Goal: Use online tool/utility: Utilize a website feature to perform a specific function

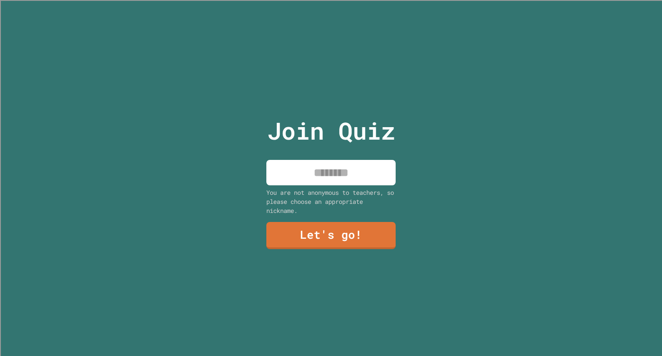
click at [303, 170] on input at bounding box center [330, 172] width 129 height 25
type input "****"
click at [372, 220] on link "Let's go!" at bounding box center [330, 234] width 117 height 28
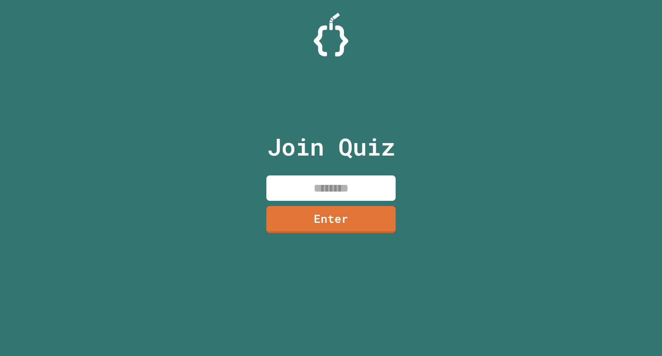
click at [319, 182] on input at bounding box center [330, 187] width 129 height 25
type input "********"
click at [338, 213] on link "Enter" at bounding box center [330, 219] width 129 height 28
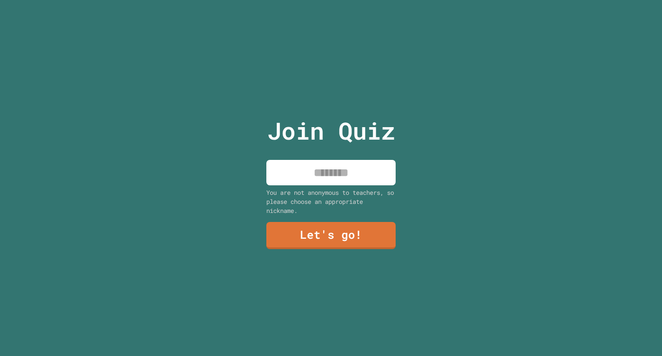
click at [356, 169] on input at bounding box center [330, 172] width 129 height 25
type input "****"
click at [324, 225] on link "Let's go!" at bounding box center [331, 234] width 119 height 28
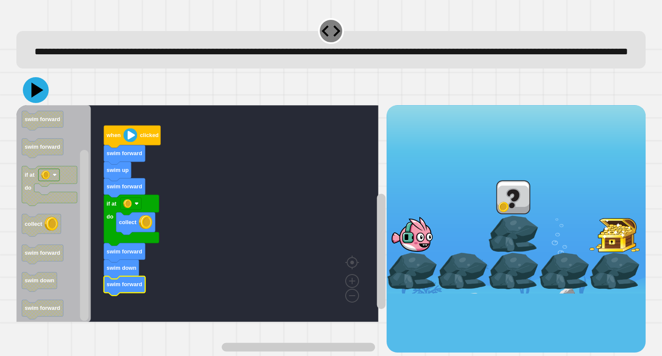
click at [38, 97] on icon at bounding box center [37, 89] width 12 height 15
click at [231, 211] on div "when clicked swim forward swim up swim forward if at do collect swim forward sw…" at bounding box center [330, 214] width 629 height 278
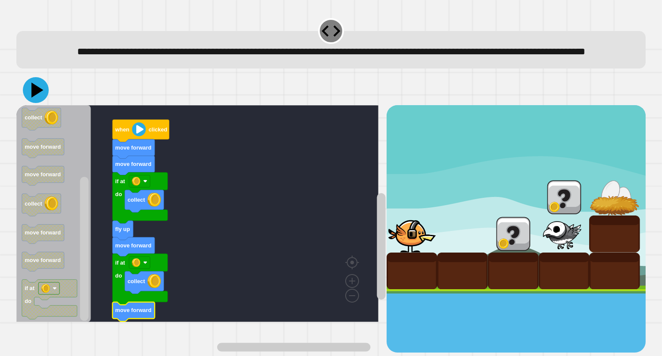
click at [37, 102] on icon at bounding box center [36, 90] width 26 height 26
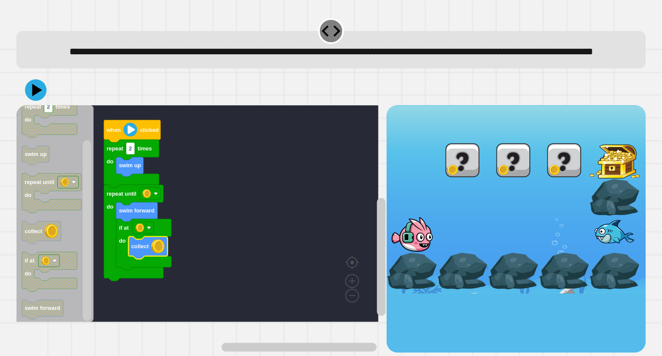
click at [35, 96] on icon at bounding box center [37, 90] width 10 height 13
click at [156, 196] on image "Blockly Workspace" at bounding box center [156, 193] width 4 height 4
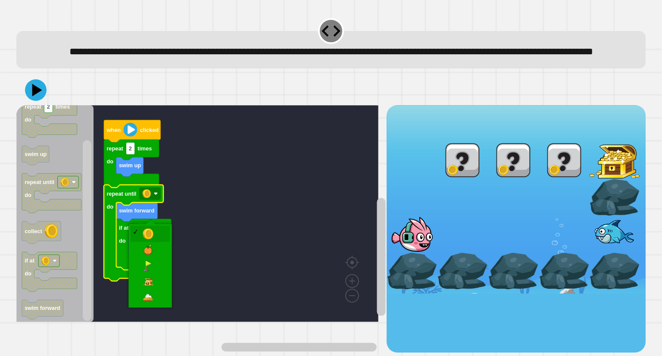
click at [154, 281] on icon "Blockly Workspace" at bounding box center [133, 233] width 59 height 96
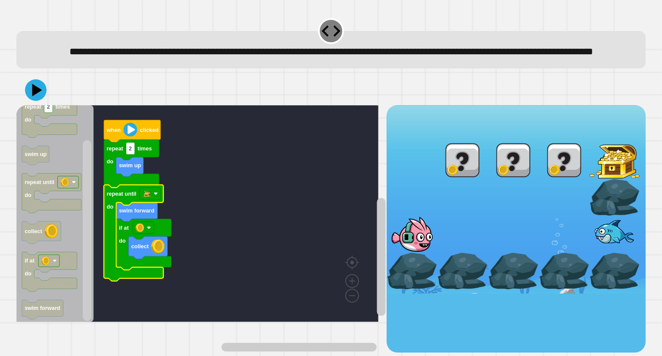
click at [56, 138] on rect "Blockly Workspace" at bounding box center [49, 118] width 55 height 40
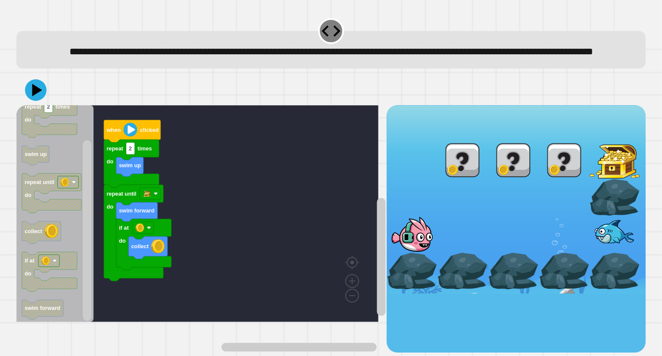
click at [35, 96] on icon at bounding box center [37, 90] width 10 height 13
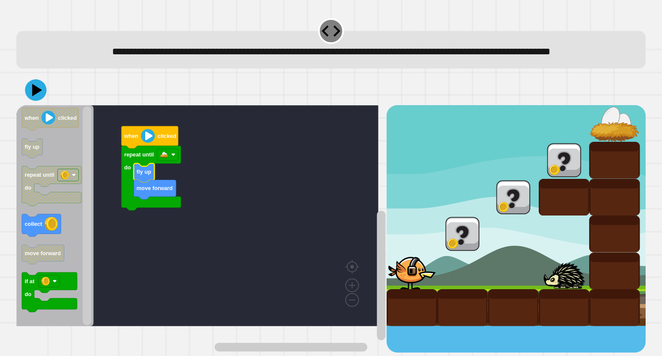
click at [164, 159] on image "Blockly Workspace" at bounding box center [164, 154] width 9 height 9
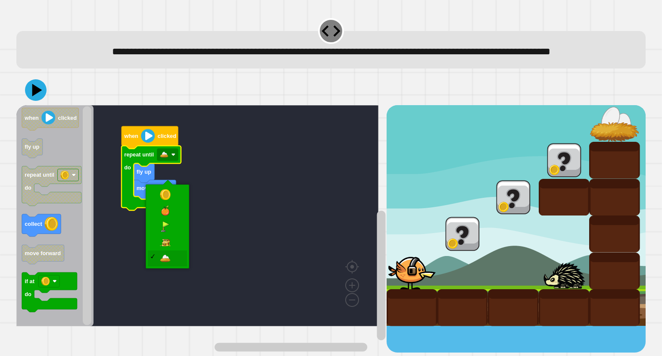
click at [155, 295] on rect "Blockly Workspace" at bounding box center [197, 215] width 362 height 221
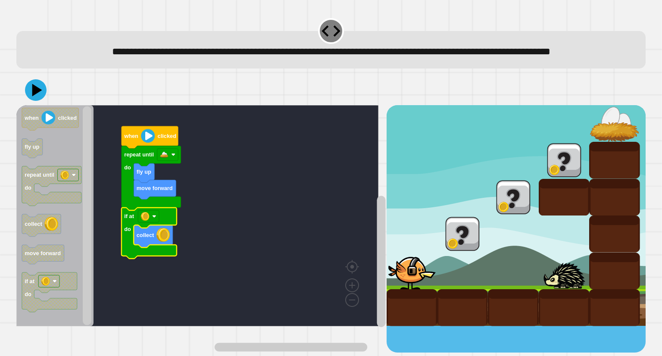
click at [40, 100] on icon at bounding box center [36, 90] width 22 height 22
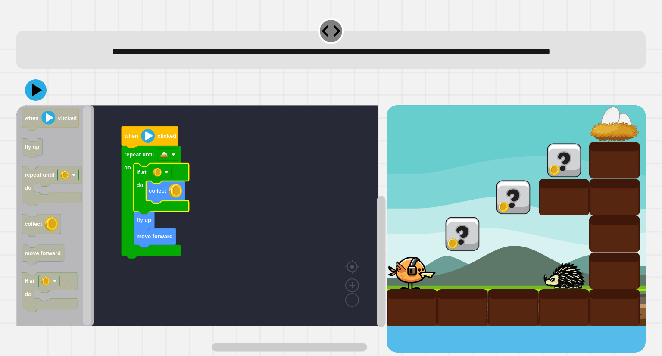
click at [40, 101] on icon at bounding box center [36, 90] width 22 height 22
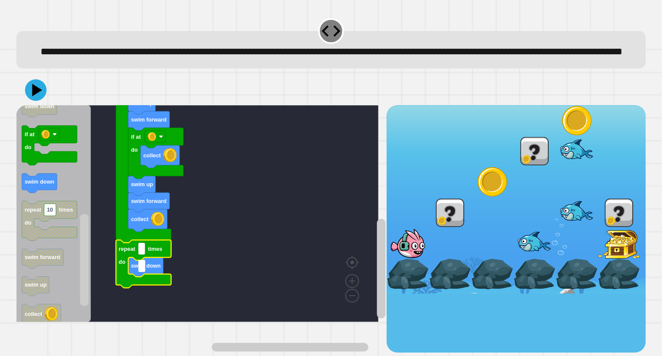
type input "*"
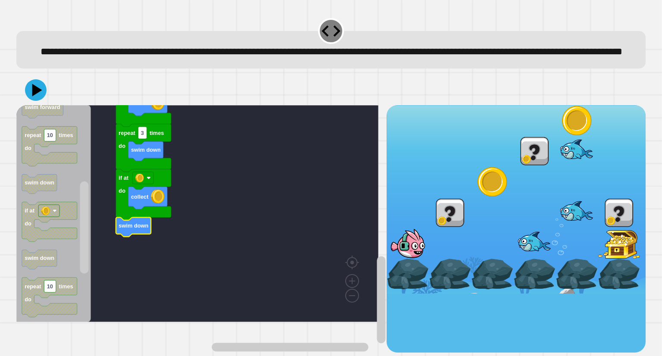
click at [38, 101] on icon at bounding box center [36, 90] width 22 height 22
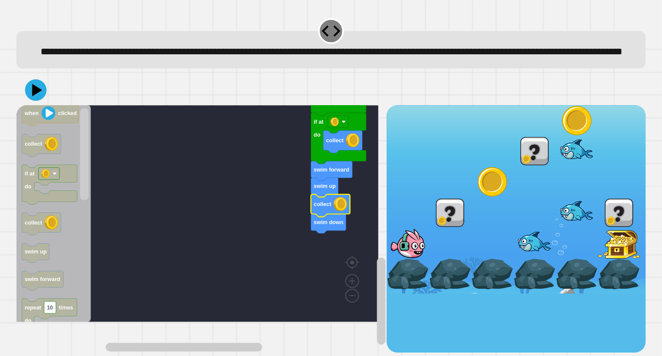
click at [318, 197] on icon "Blockly Workspace" at bounding box center [324, 187] width 27 height 19
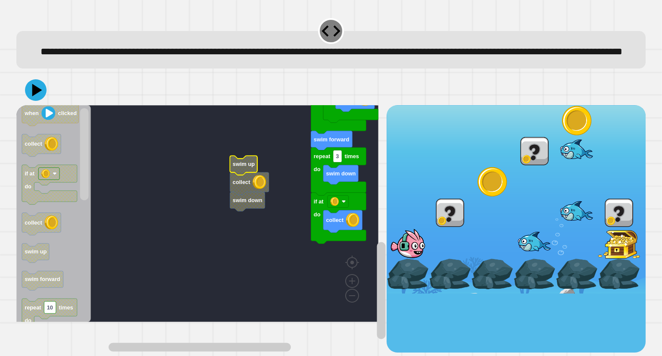
click at [378, 247] on rect "Blockly Workspace" at bounding box center [381, 250] width 11 height 206
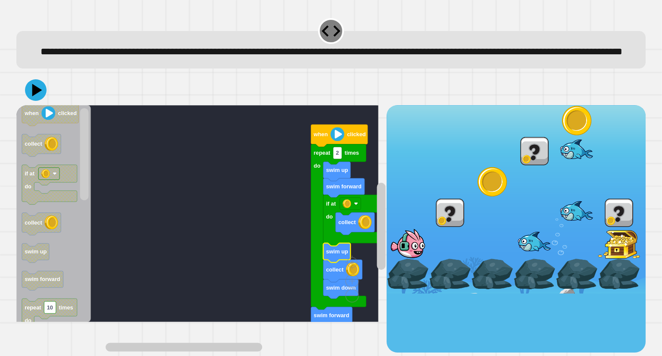
click at [42, 101] on icon at bounding box center [36, 90] width 22 height 22
